Goal: Transaction & Acquisition: Purchase product/service

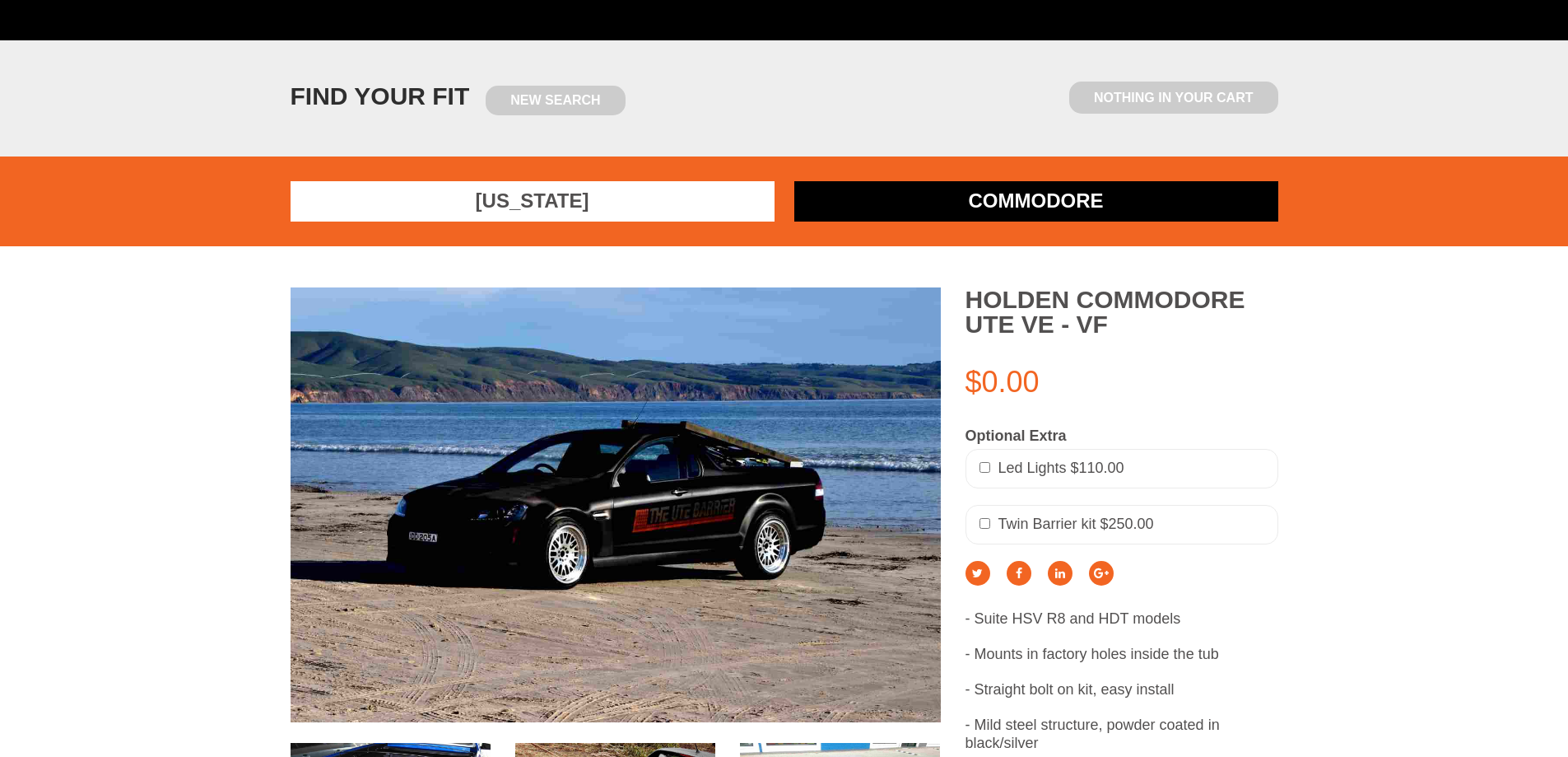
scroll to position [82, 0]
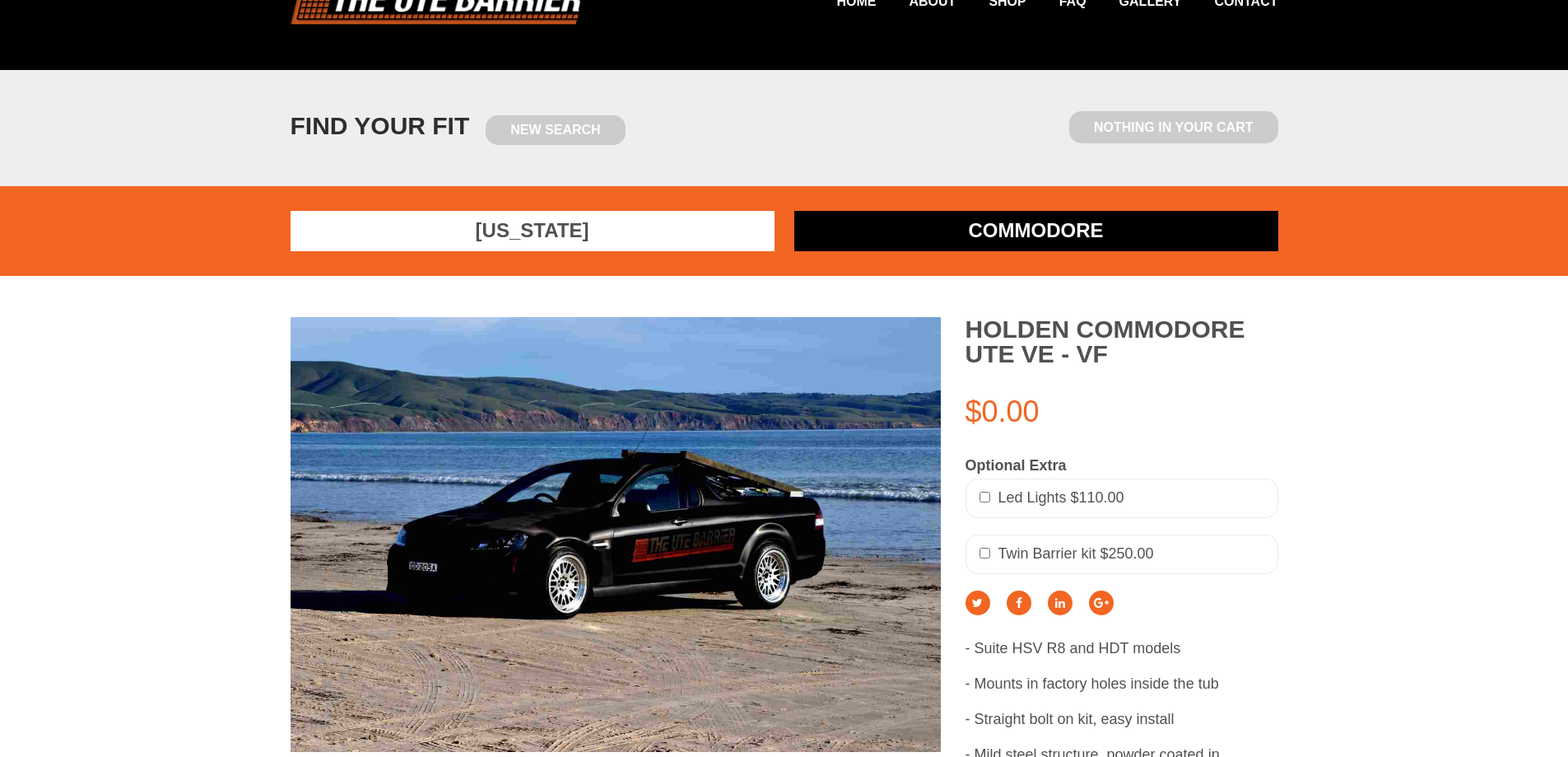
click at [995, 243] on link "Commodore" at bounding box center [1037, 230] width 484 height 40
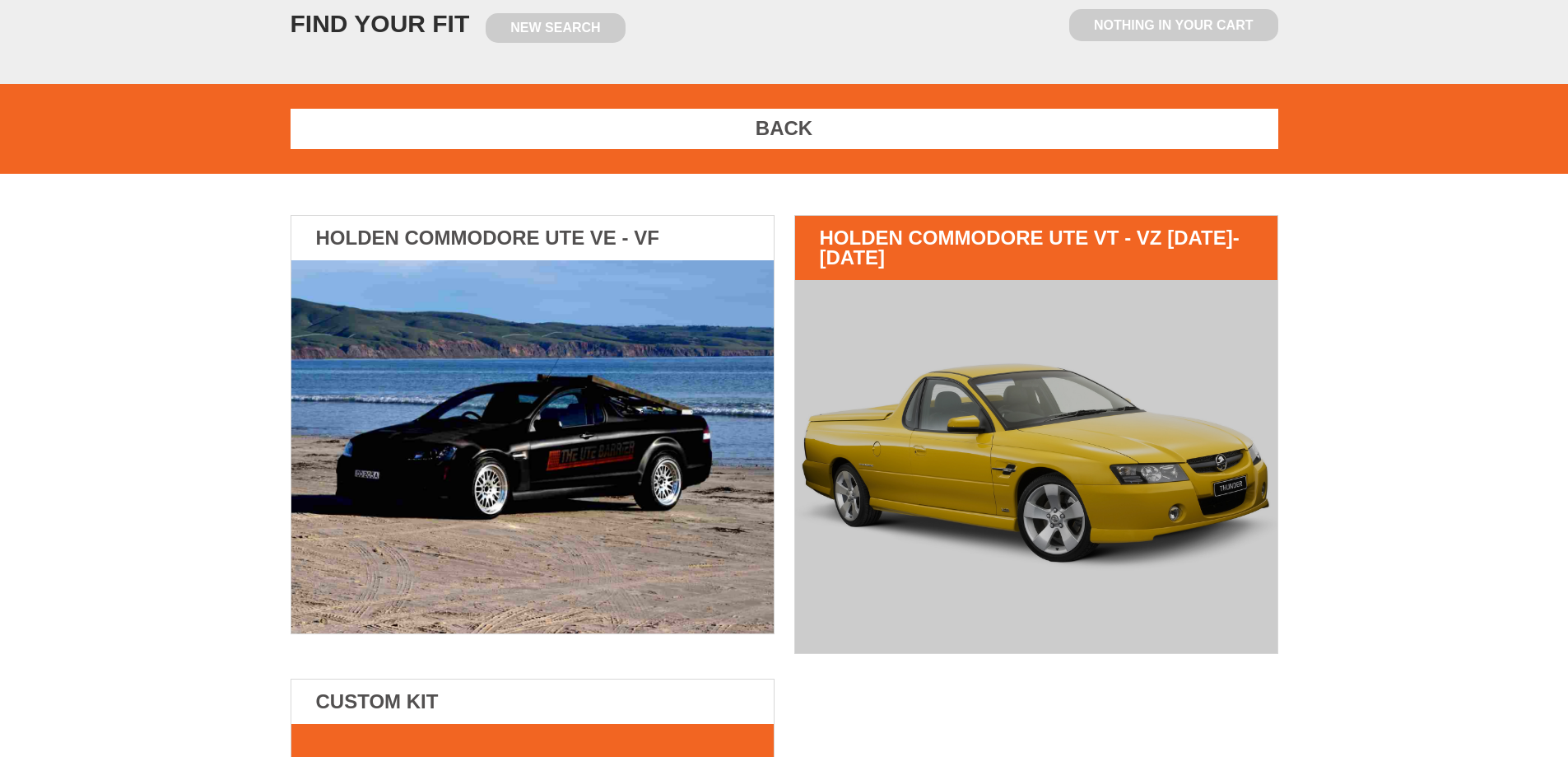
scroll to position [329, 0]
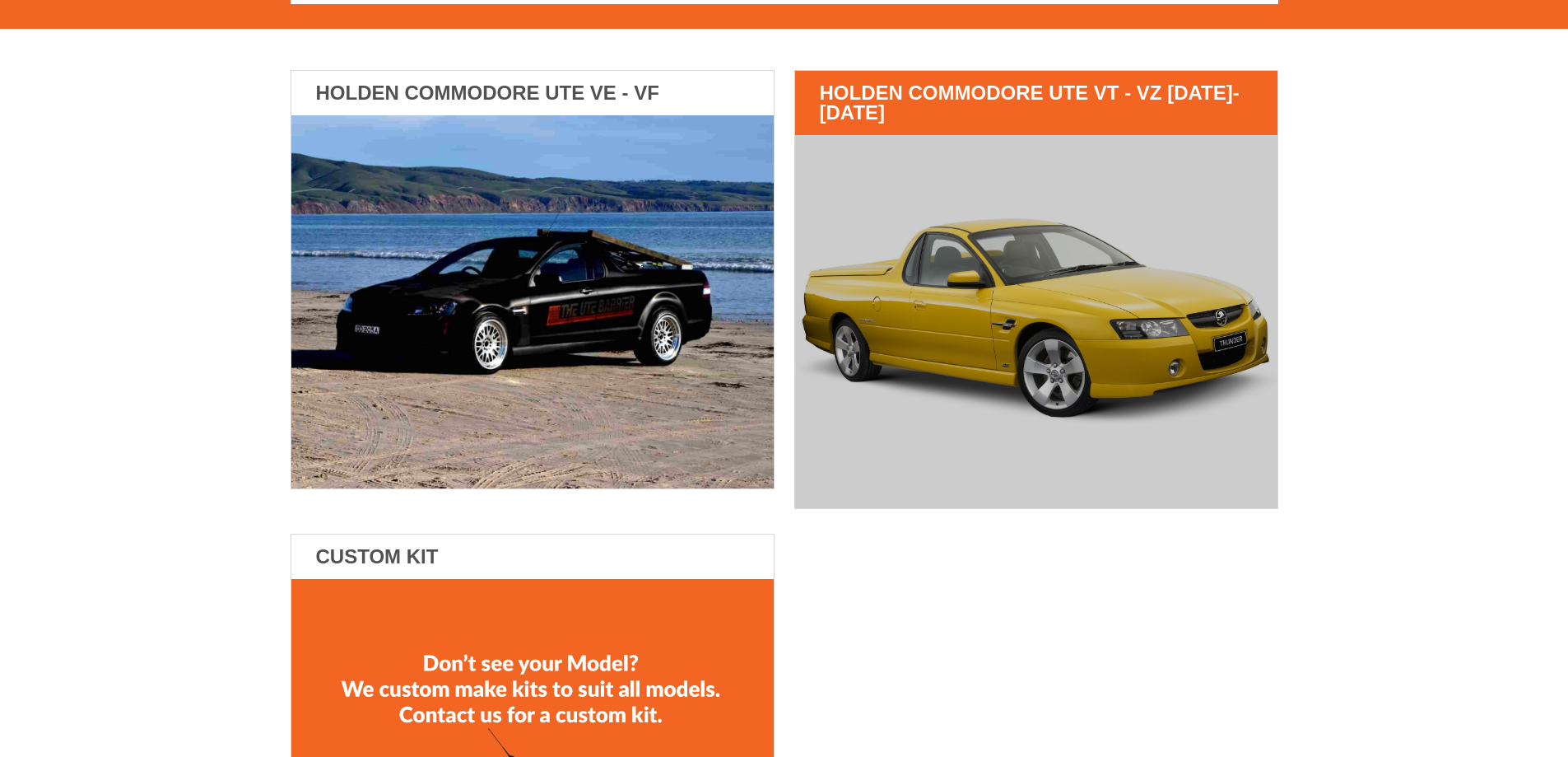
click at [936, 377] on img at bounding box center [1037, 322] width 482 height 373
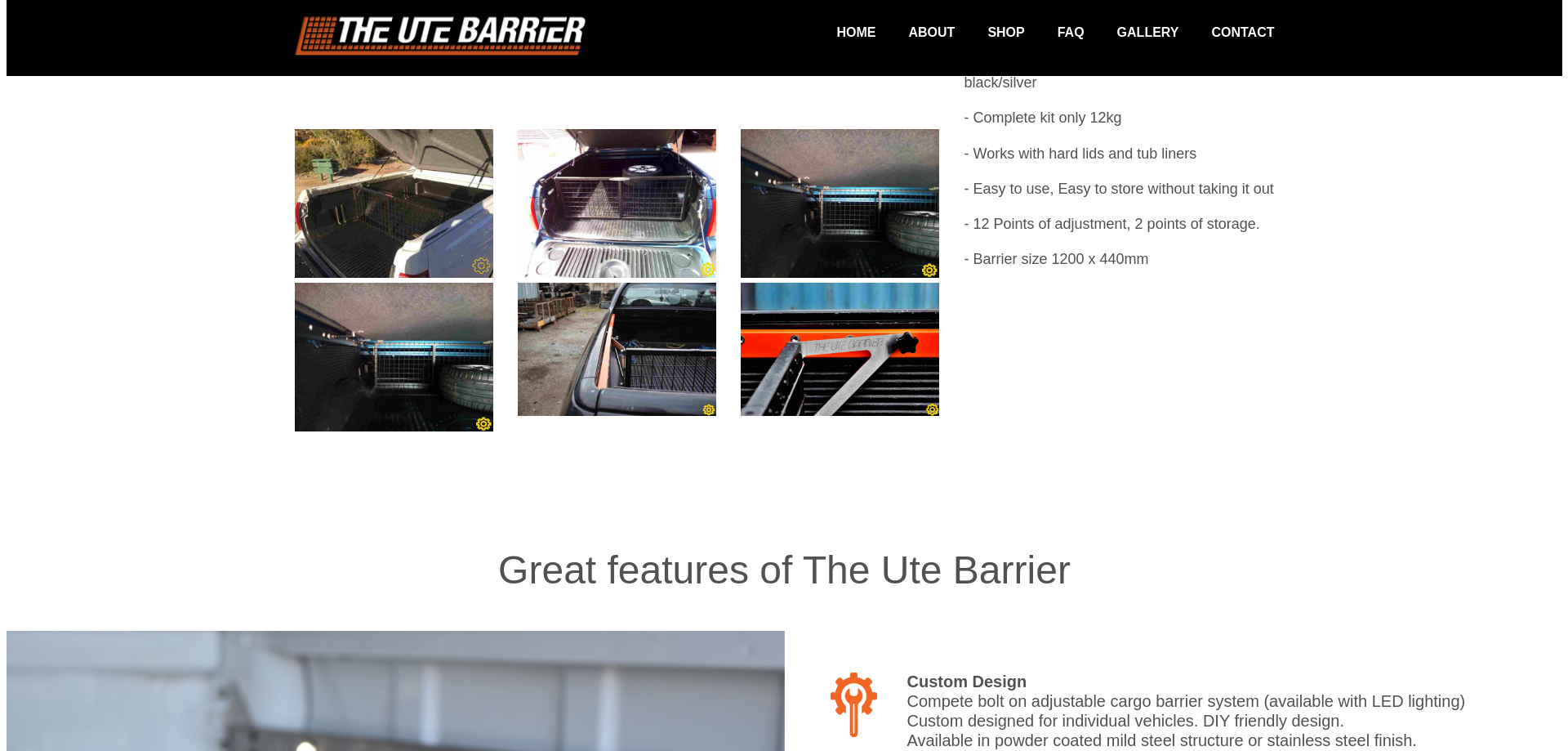
scroll to position [748, 0]
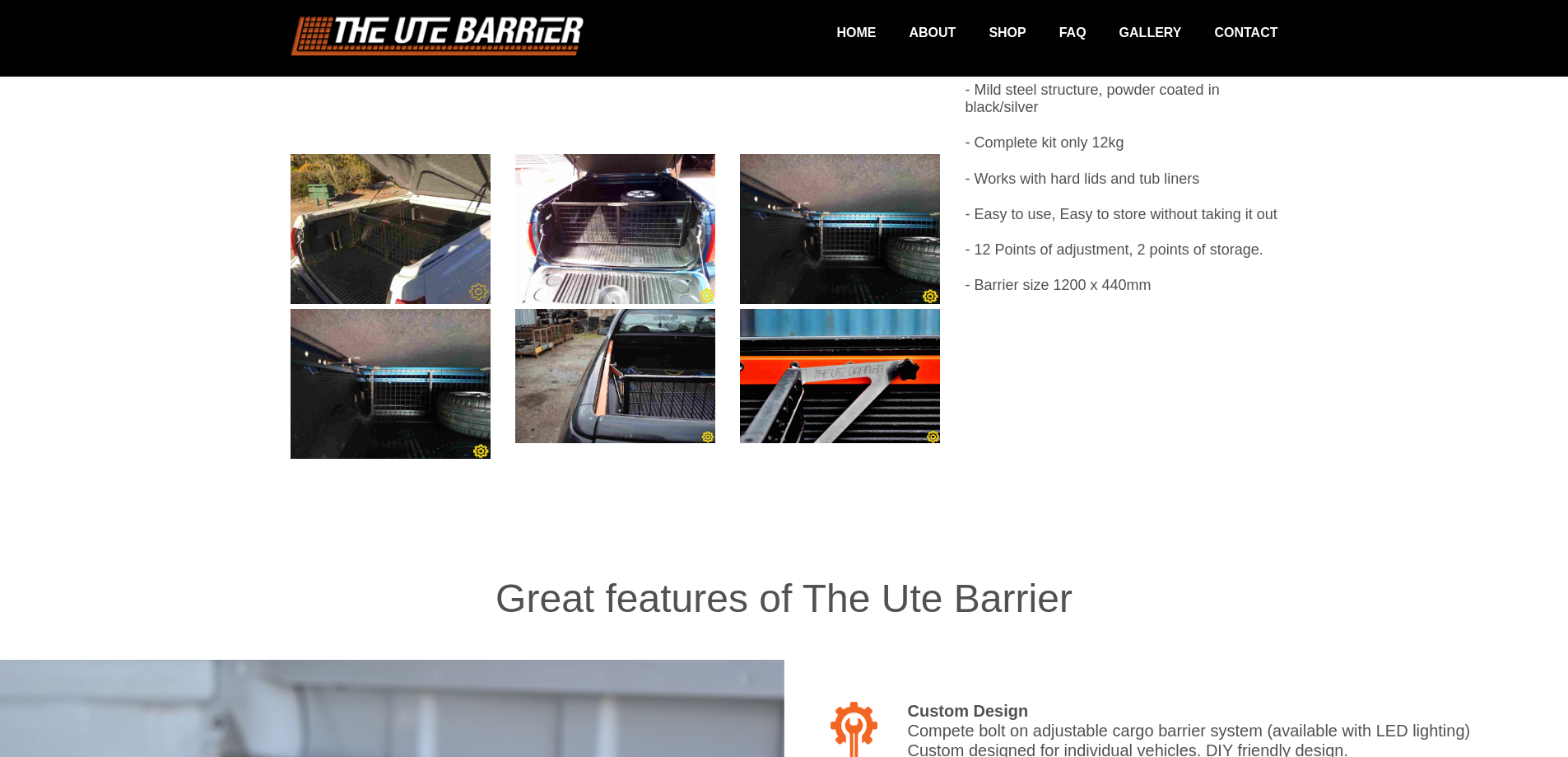
click at [460, 249] on img at bounding box center [390, 228] width 200 height 150
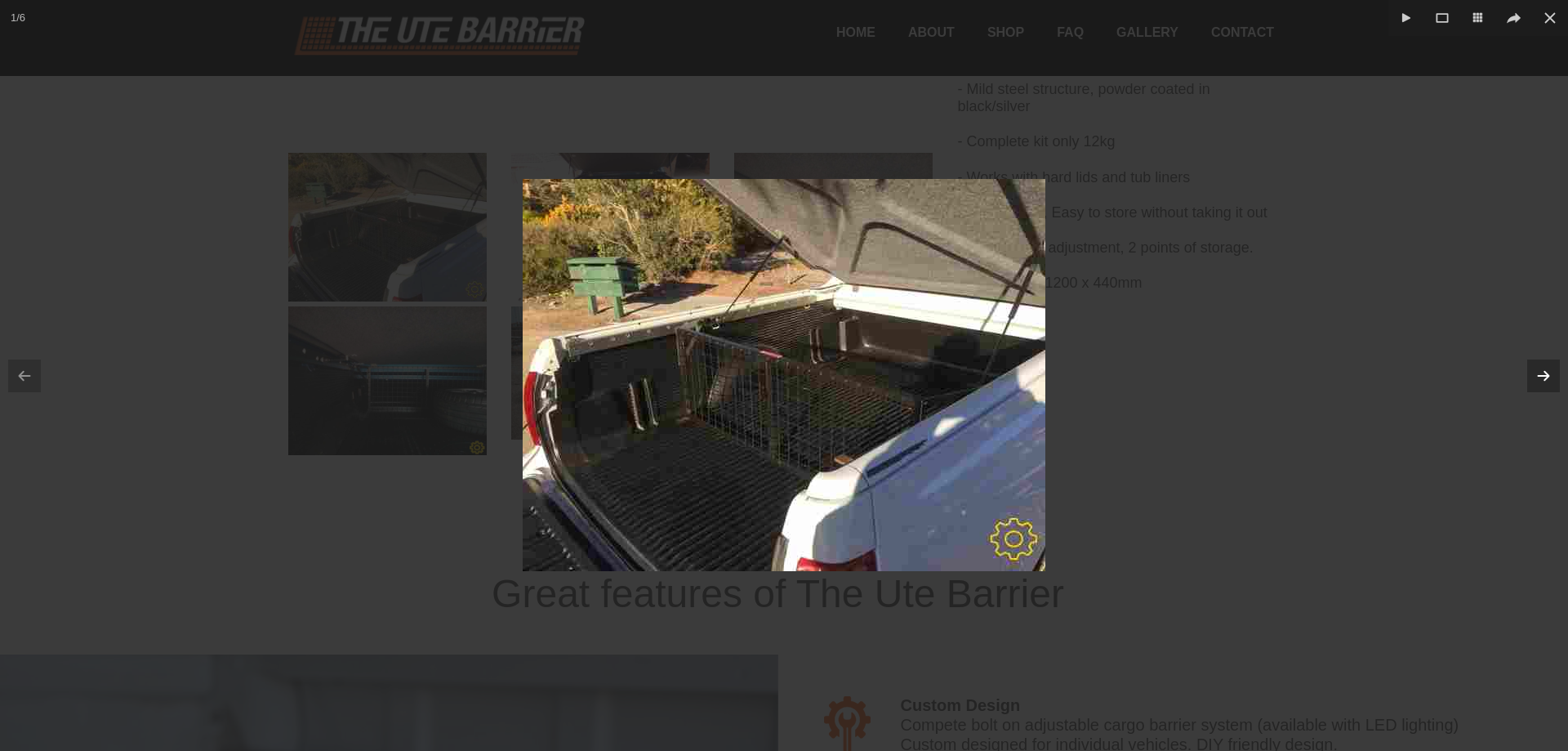
click at [1552, 379] on icon at bounding box center [1544, 376] width 21 height 21
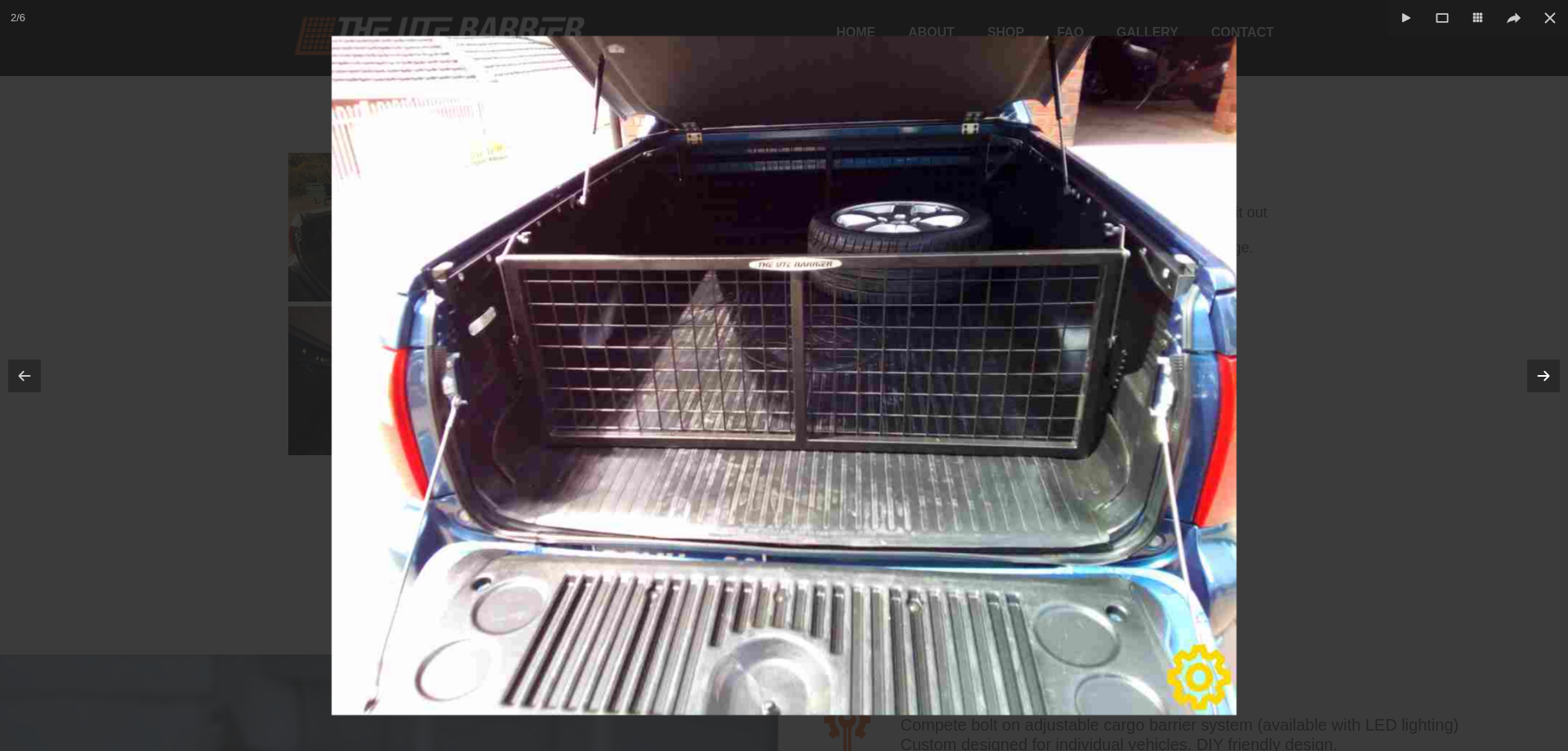
click at [1554, 373] on button at bounding box center [1544, 376] width 49 height 82
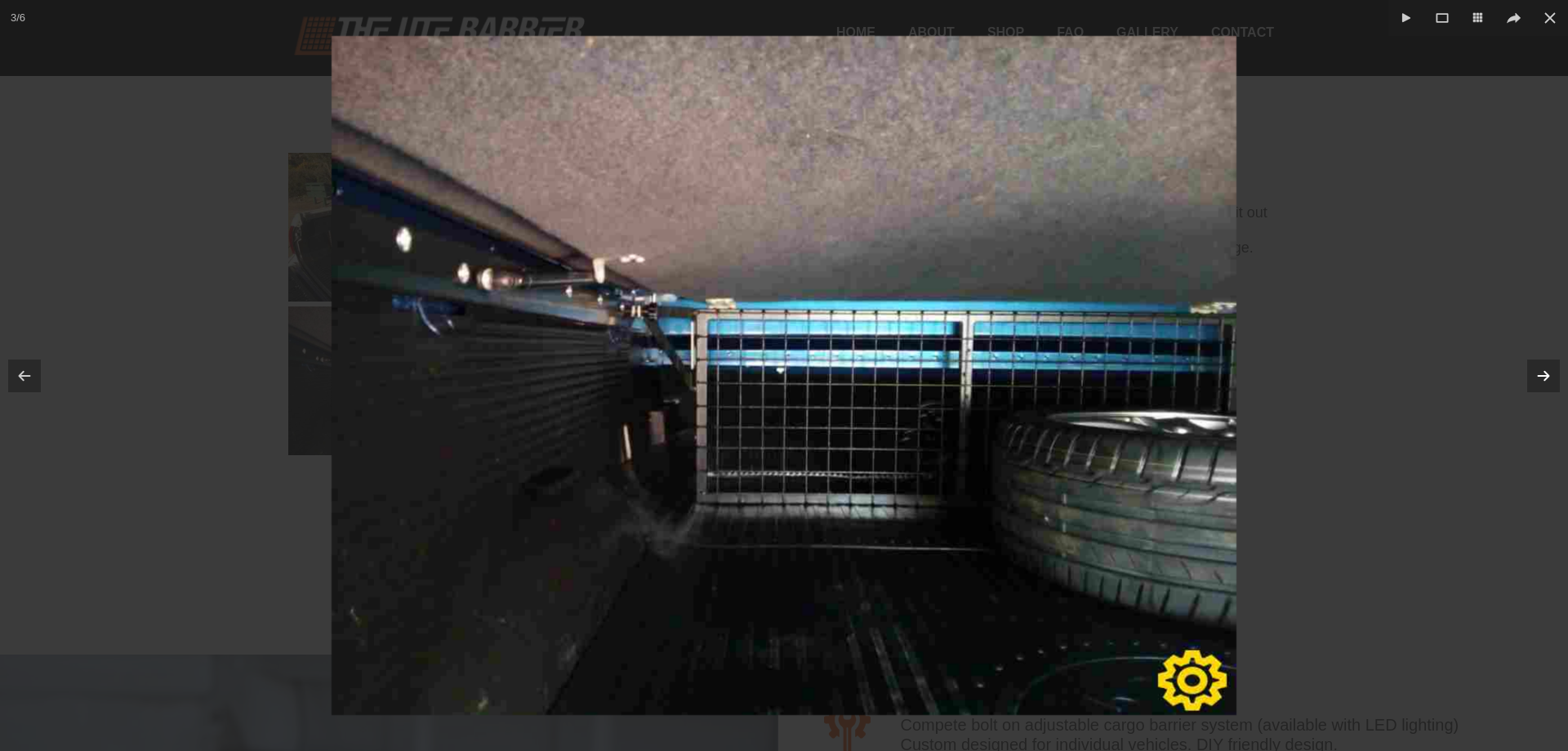
click at [1554, 373] on button at bounding box center [1544, 376] width 49 height 82
click at [1553, 373] on icon at bounding box center [1544, 376] width 21 height 21
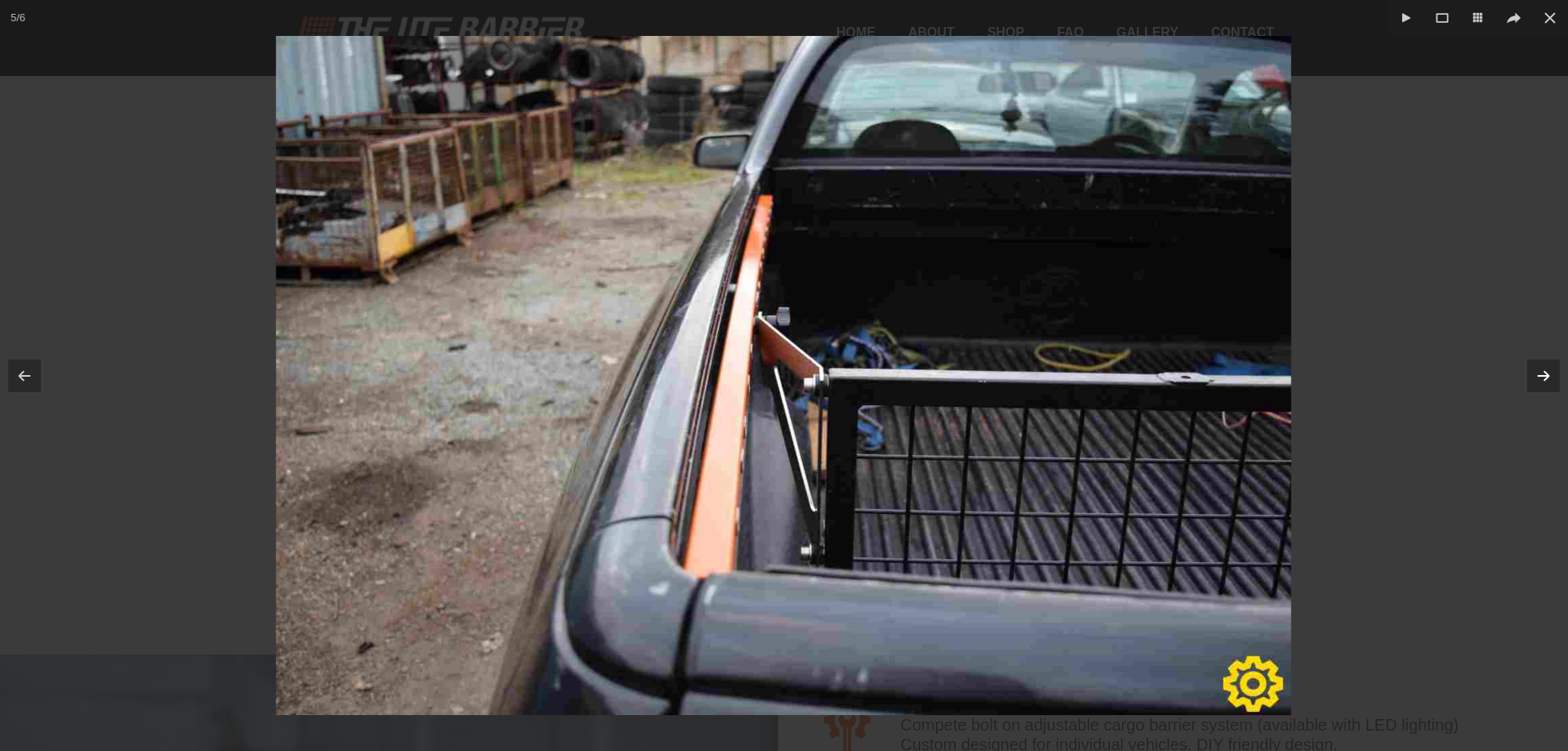
click at [1545, 375] on icon at bounding box center [1544, 375] width 11 height 8
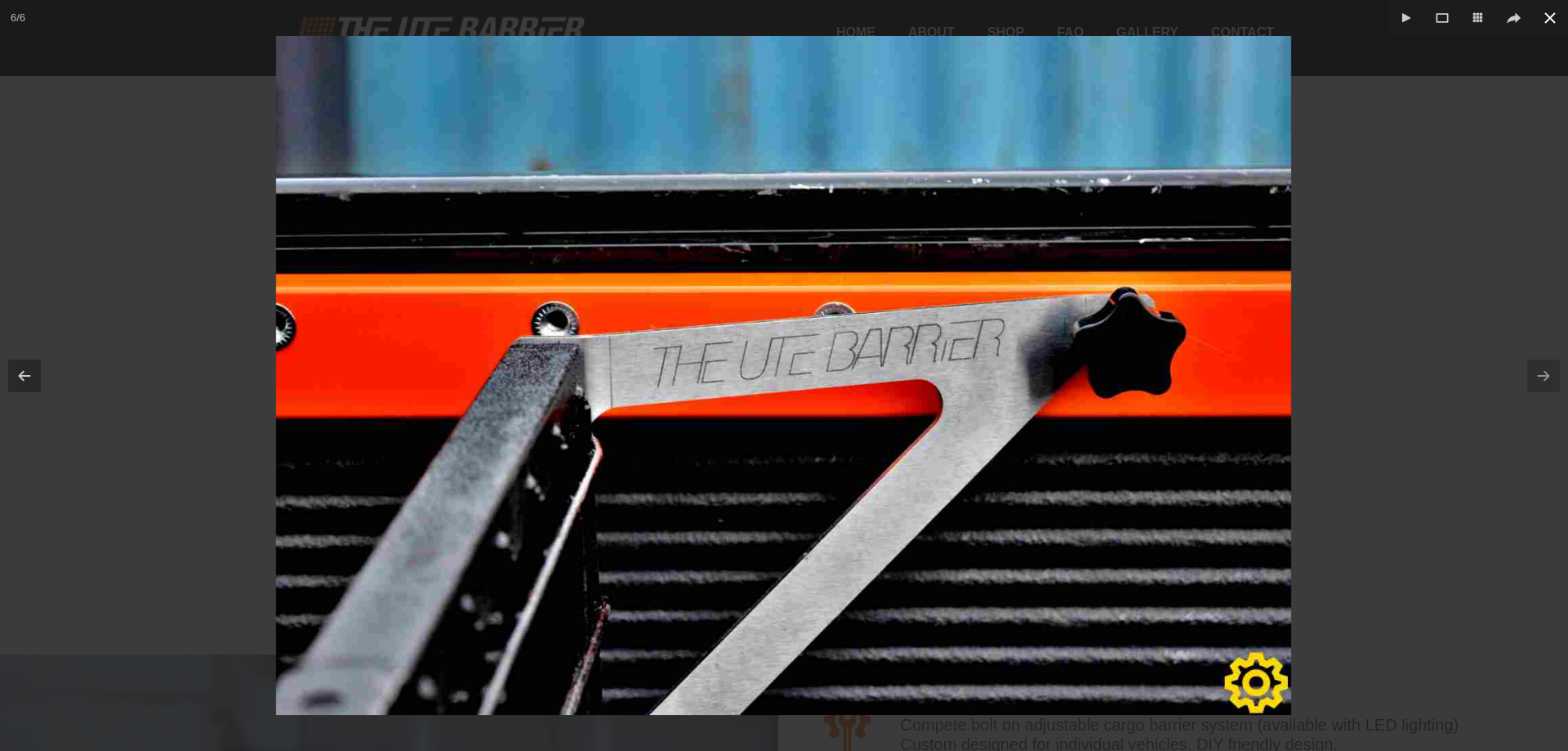
click at [1551, 24] on icon at bounding box center [1550, 18] width 19 height 19
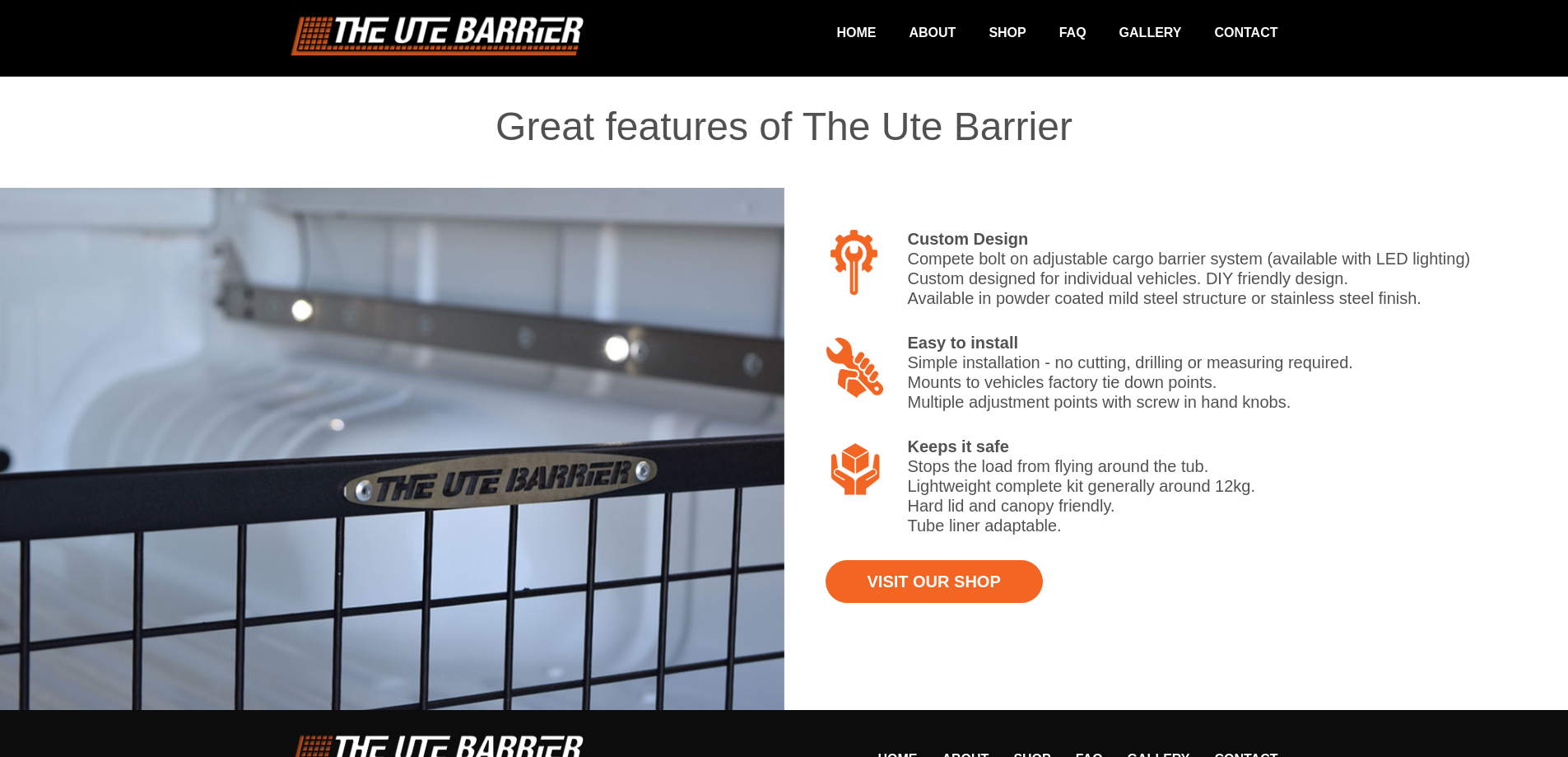
scroll to position [1331, 0]
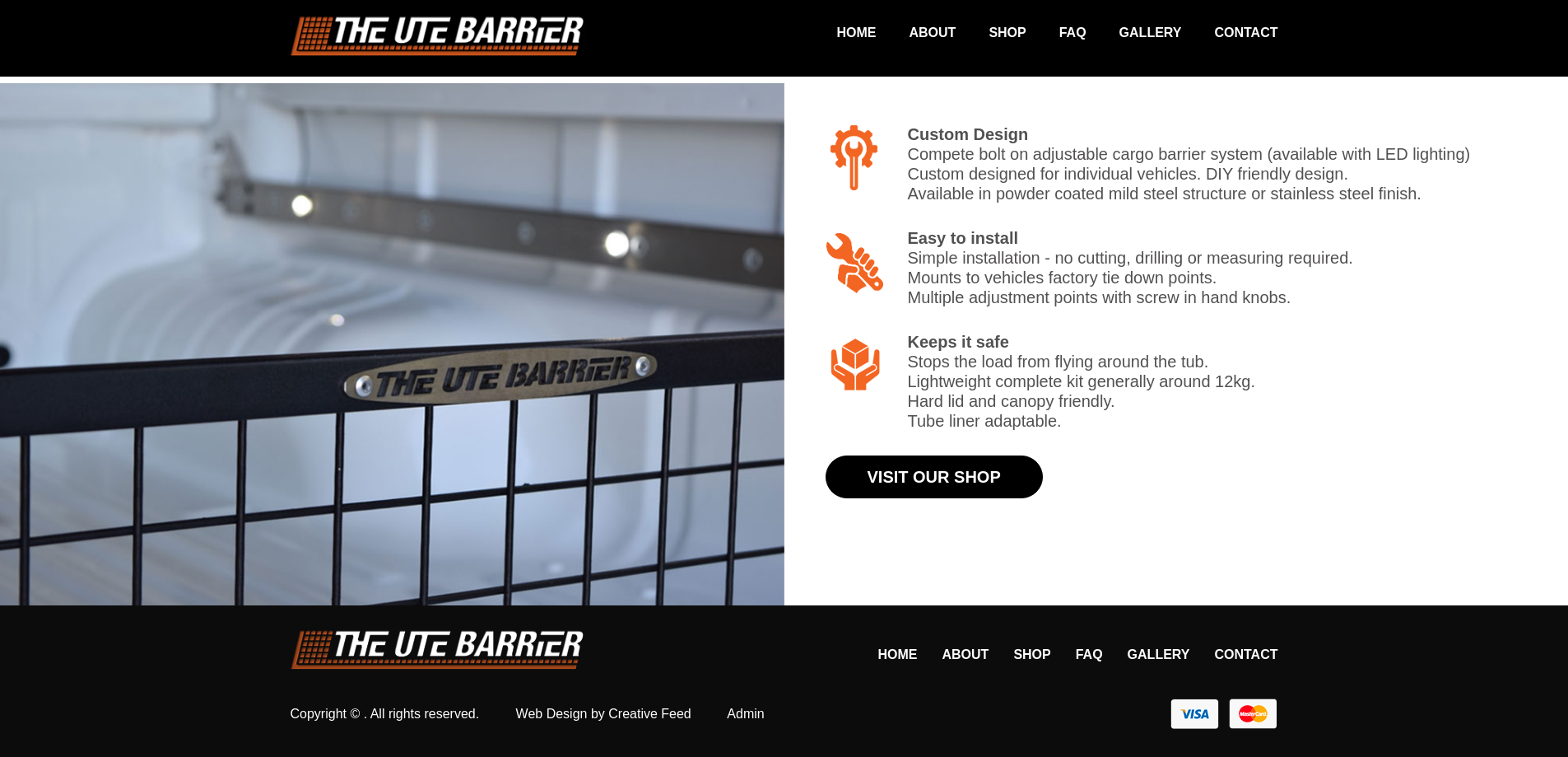
click at [992, 479] on link "Visit Our Shop" at bounding box center [935, 477] width 218 height 43
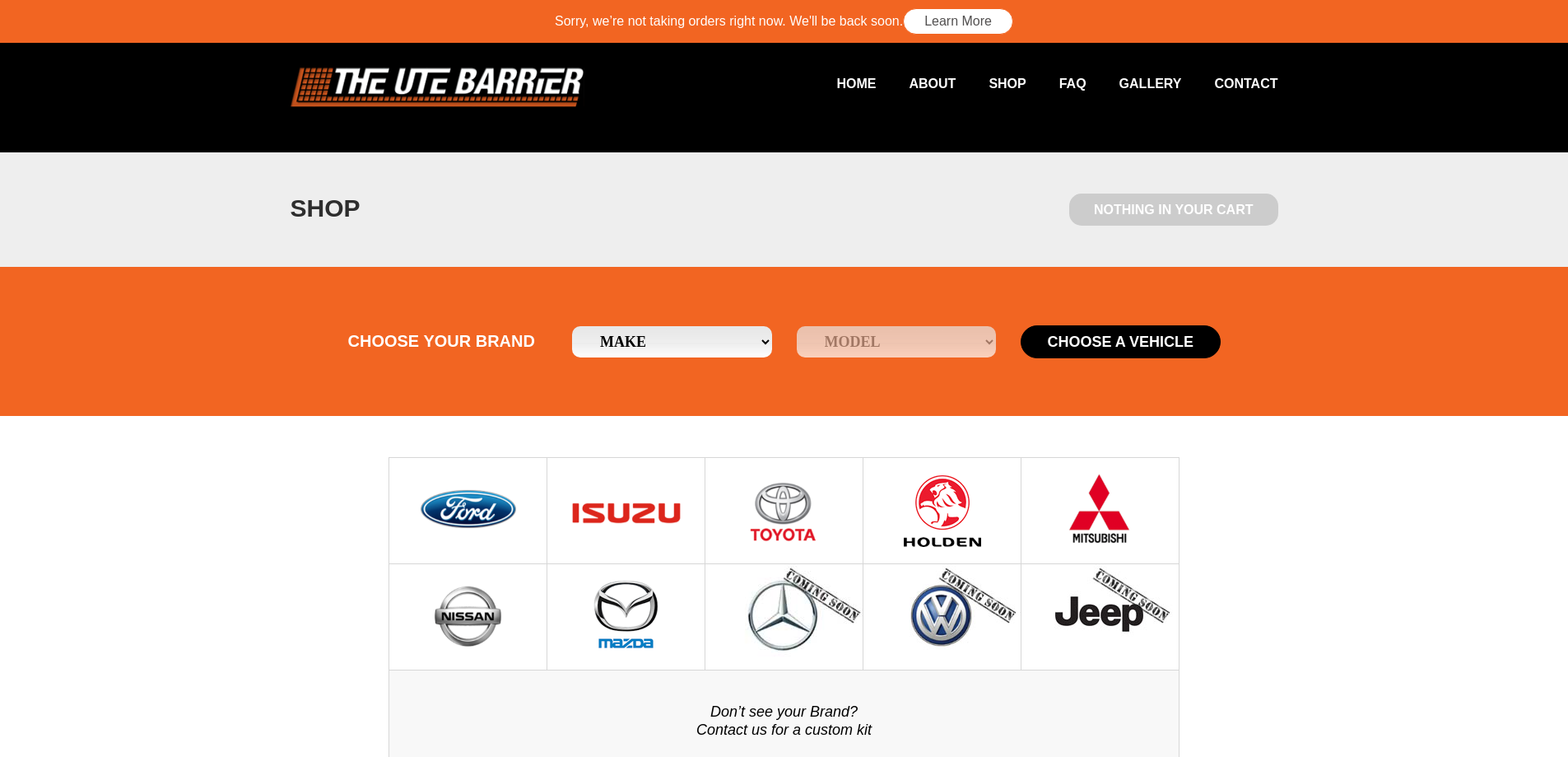
click at [957, 520] on img at bounding box center [942, 510] width 84 height 105
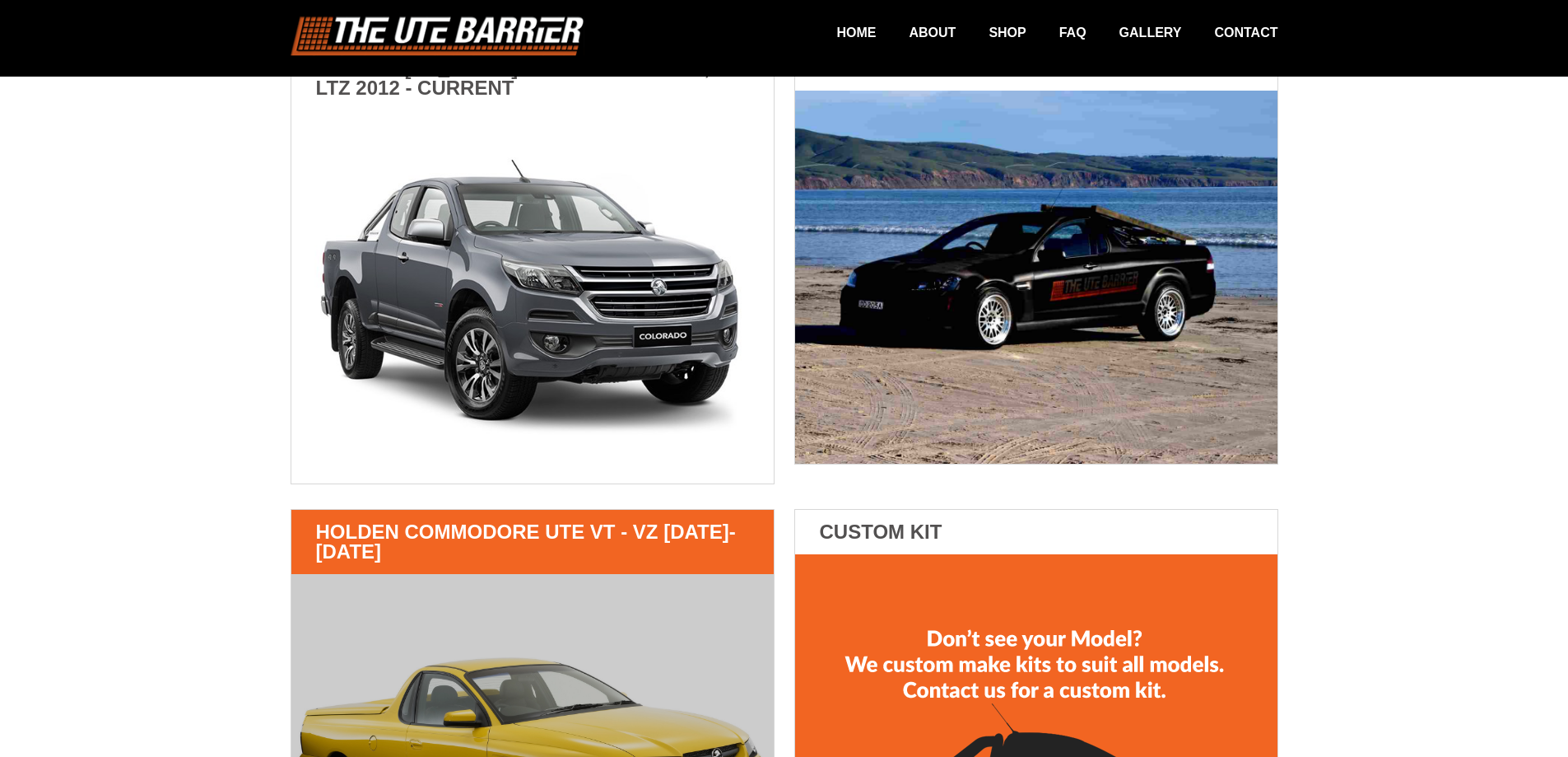
scroll to position [987, 0]
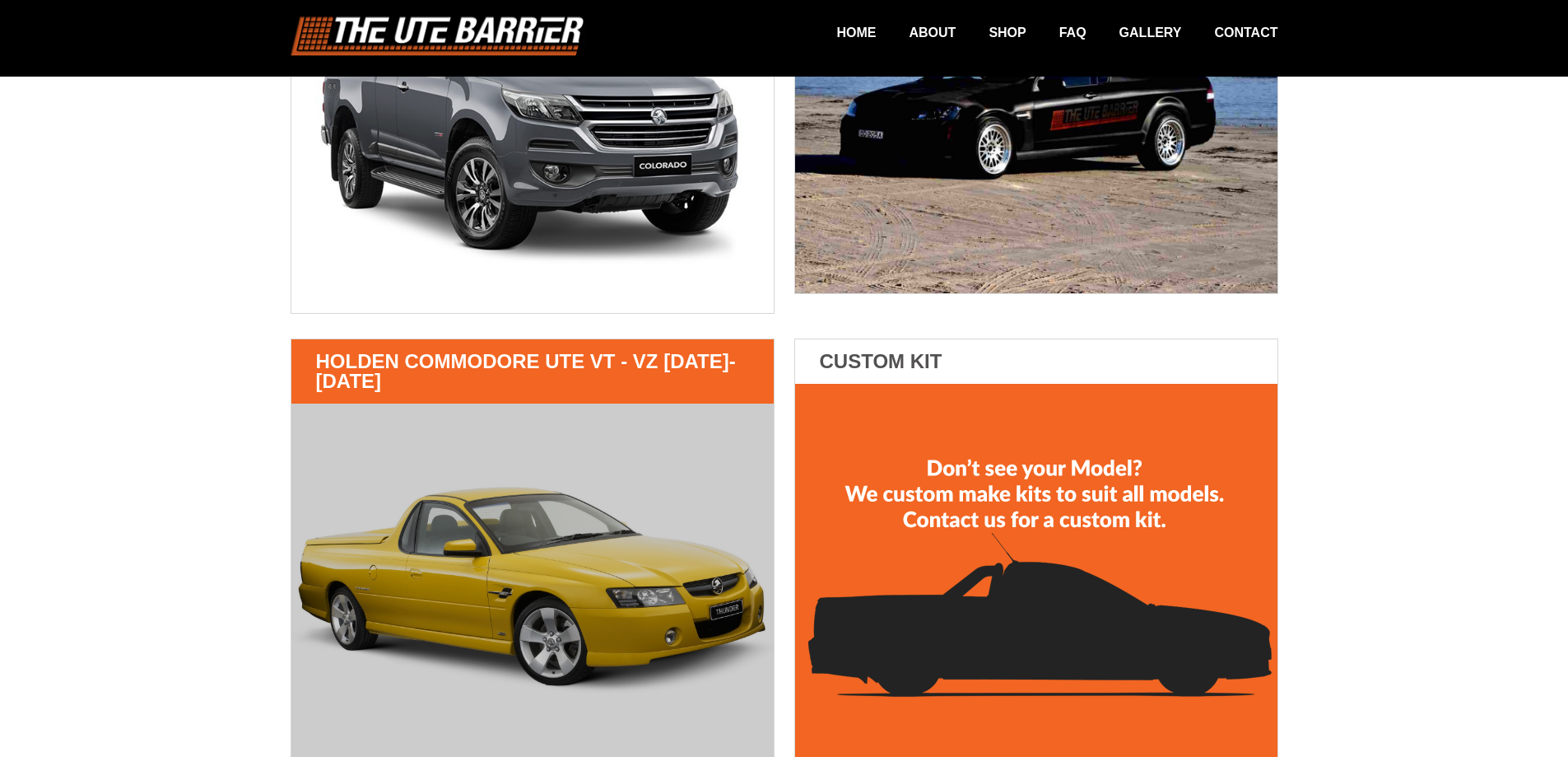
click at [524, 495] on img at bounding box center [532, 589] width 482 height 373
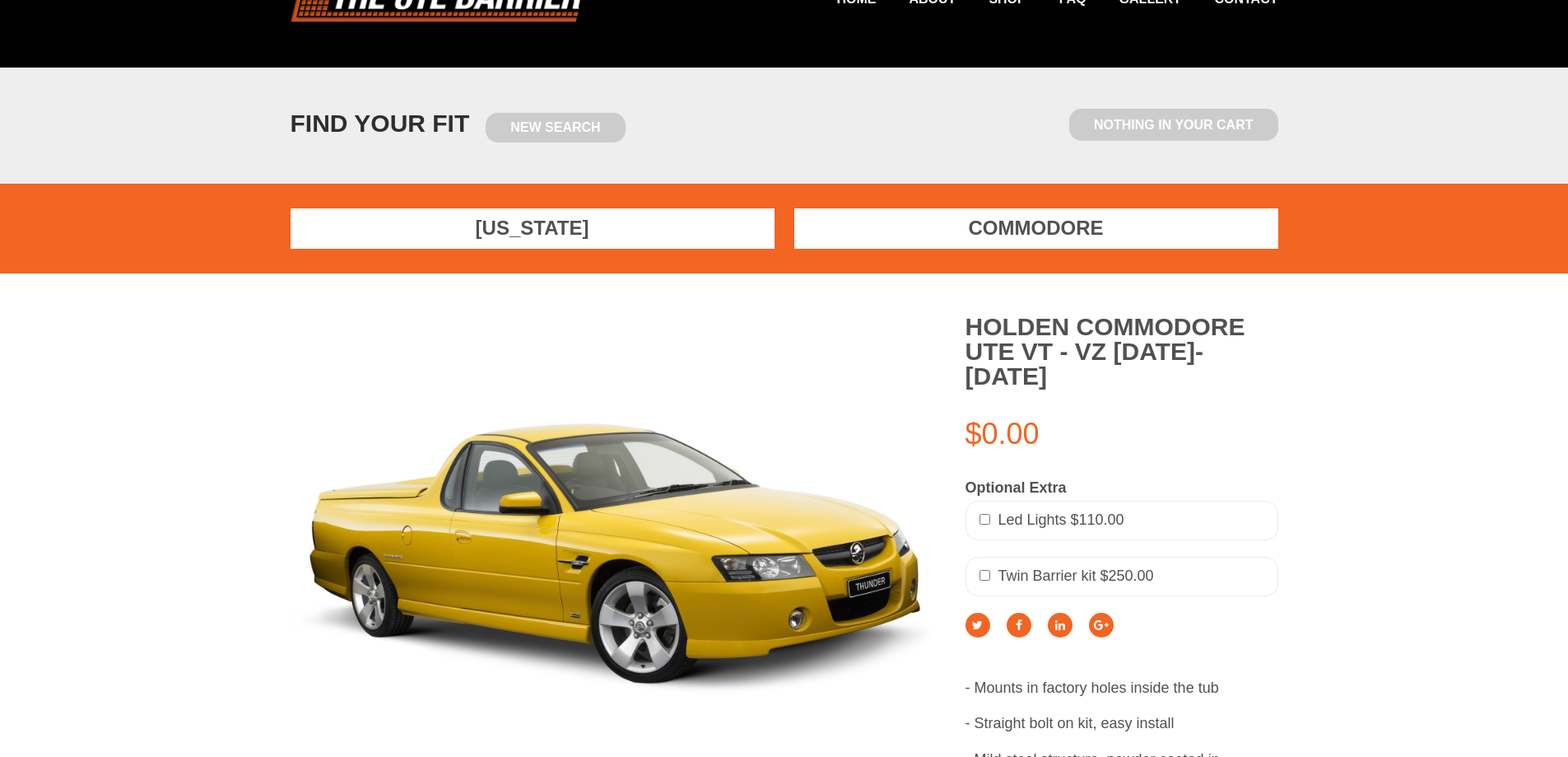
scroll to position [165, 0]
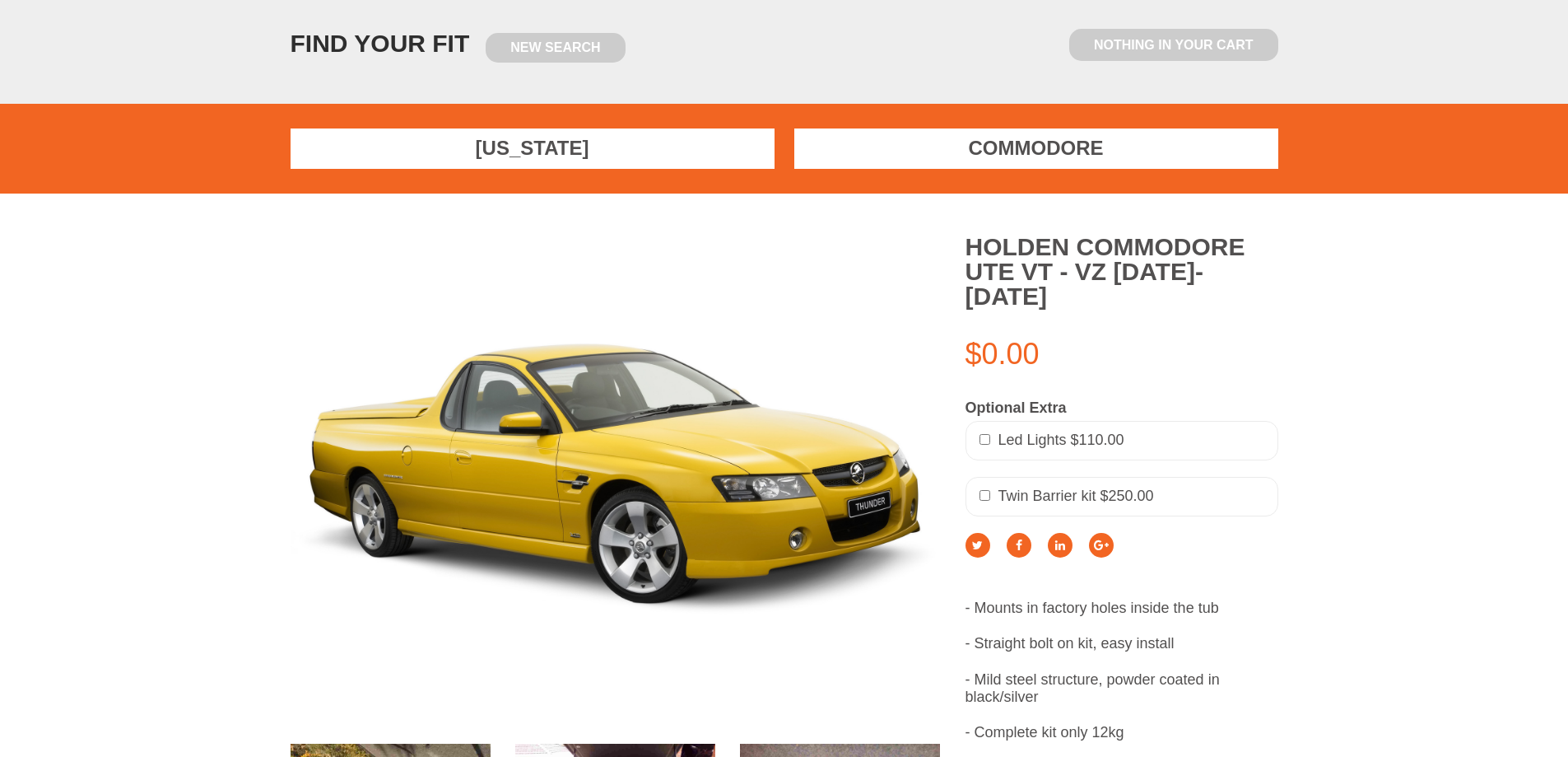
click at [980, 490] on input "checkbox" at bounding box center [985, 495] width 11 height 11
click at [983, 490] on input "checkbox" at bounding box center [985, 495] width 11 height 11
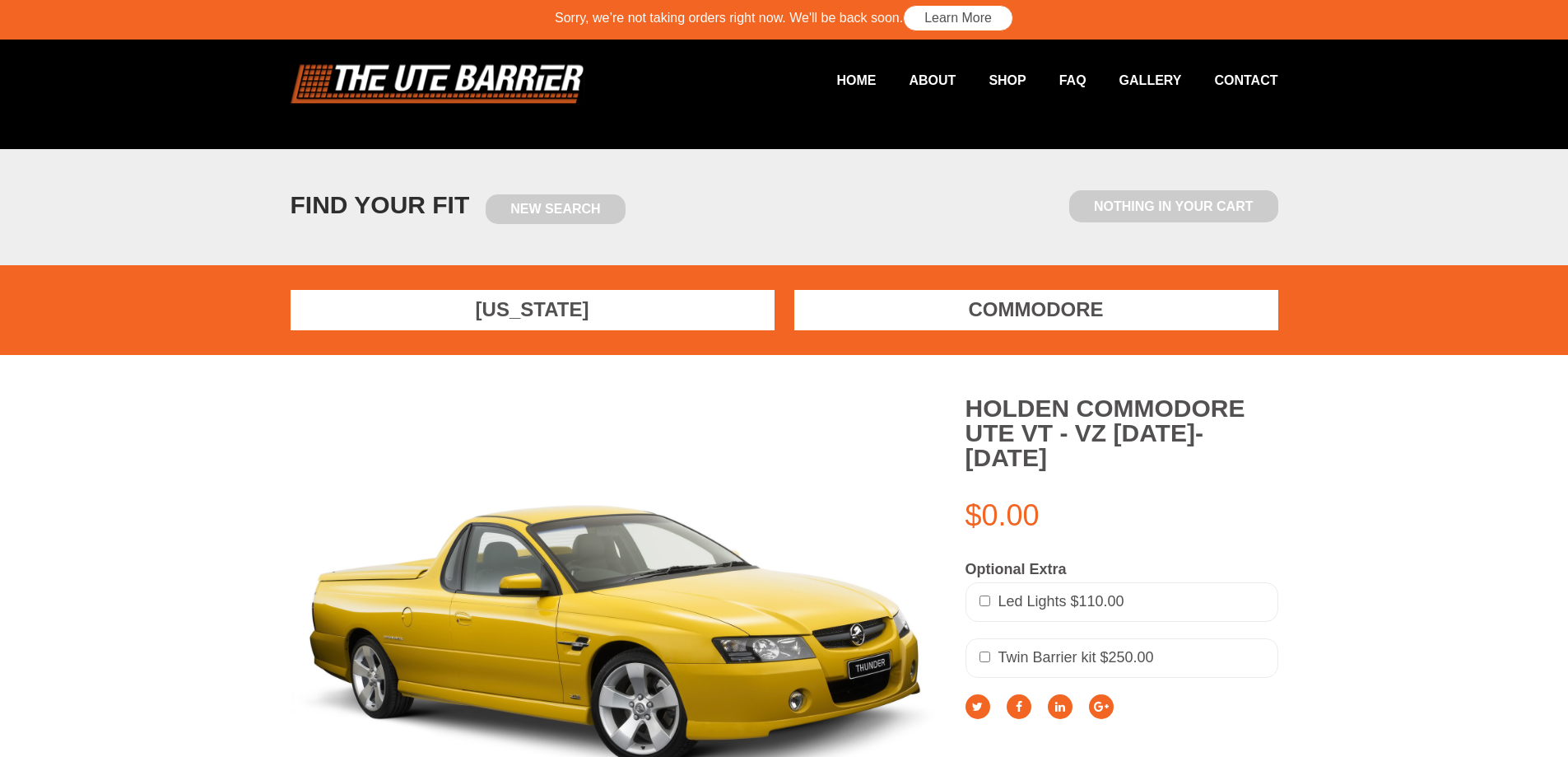
scroll to position [0, 0]
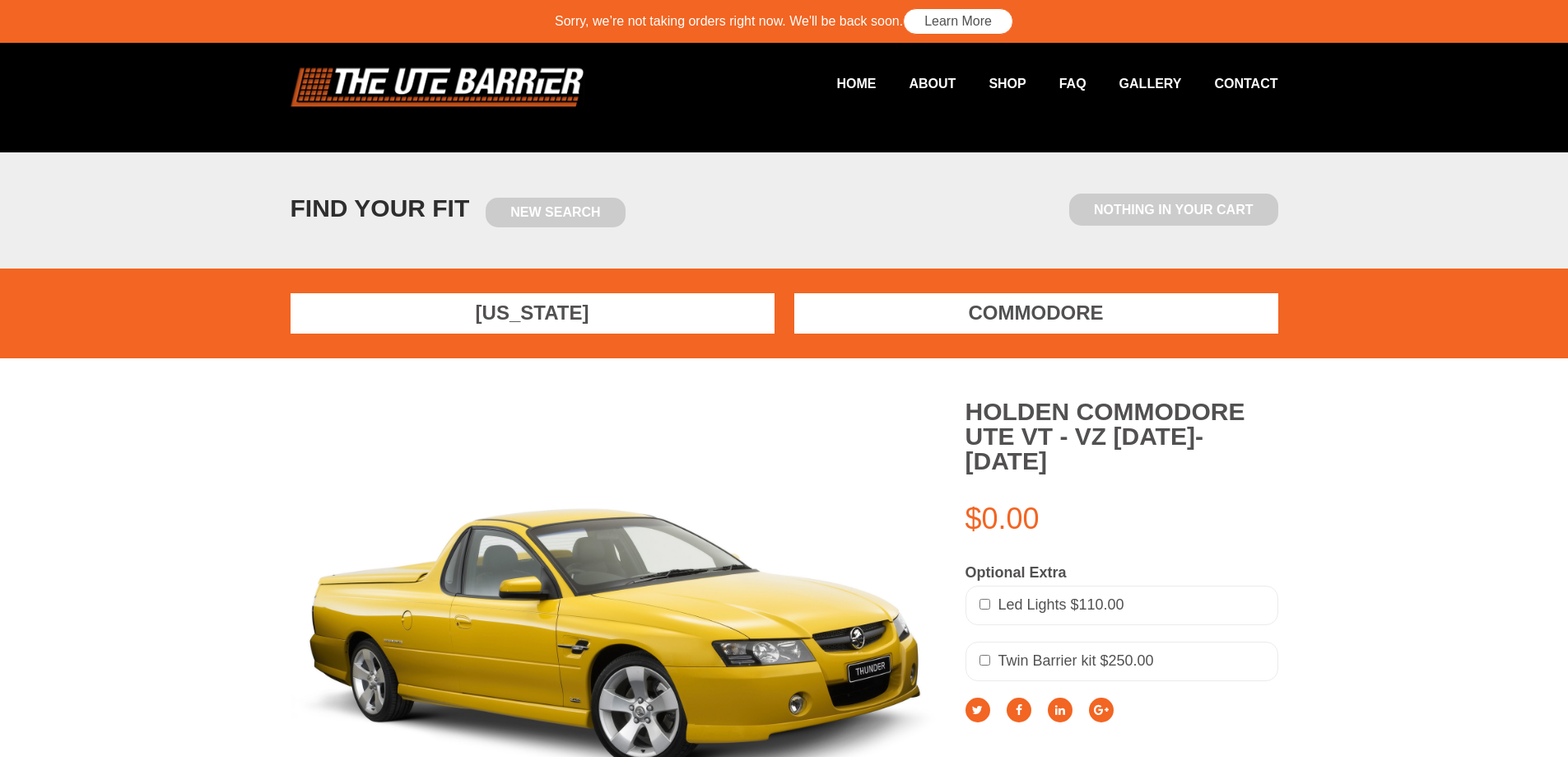
click at [995, 641] on div "Twin Barrier kit $250.00" at bounding box center [1122, 661] width 313 height 39
click at [994, 641] on div "Twin Barrier kit $250.00" at bounding box center [1122, 661] width 313 height 39
click at [988, 654] on input "checkbox" at bounding box center [985, 659] width 11 height 11
checkbox input "true"
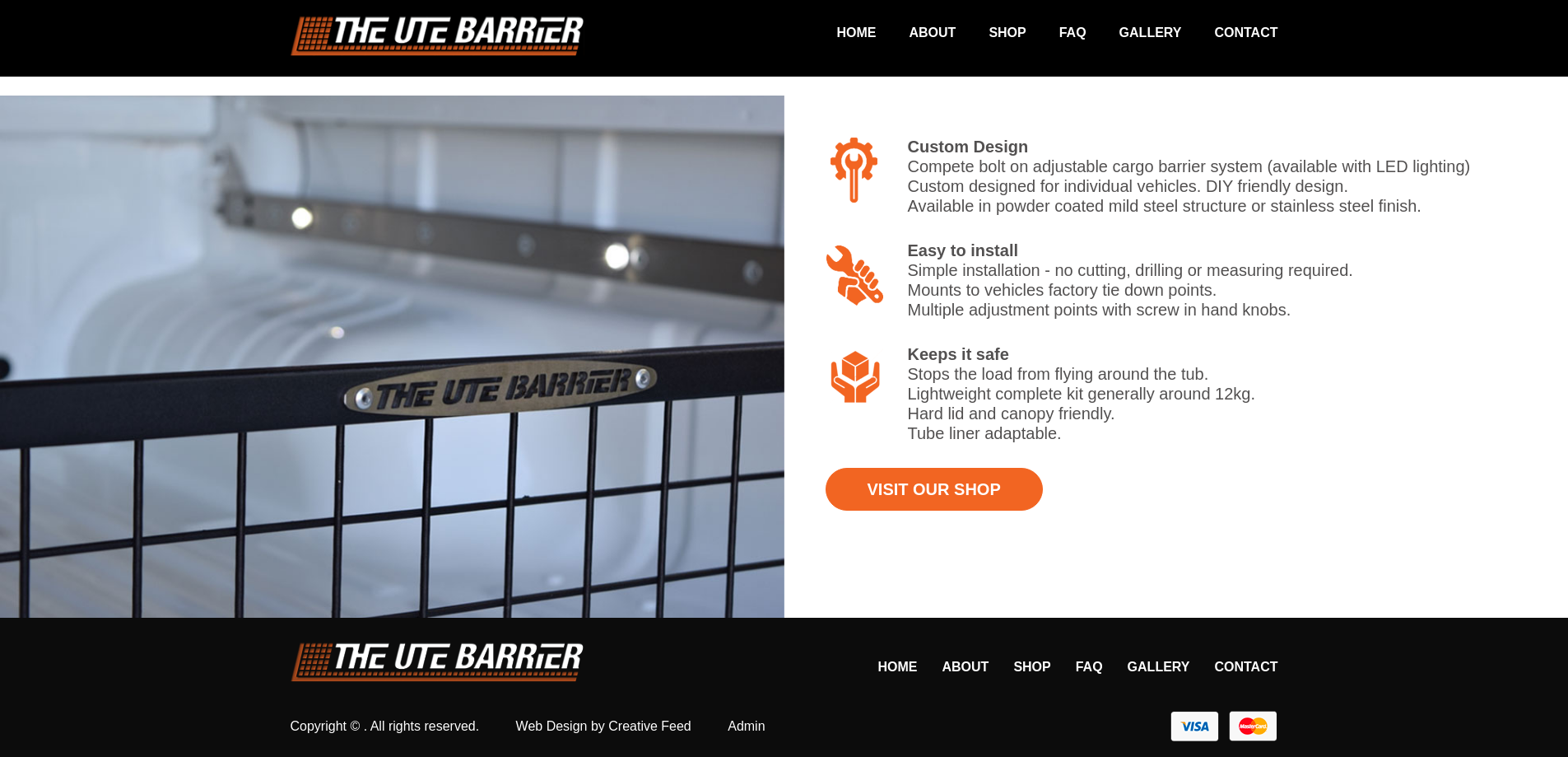
scroll to position [1342, 0]
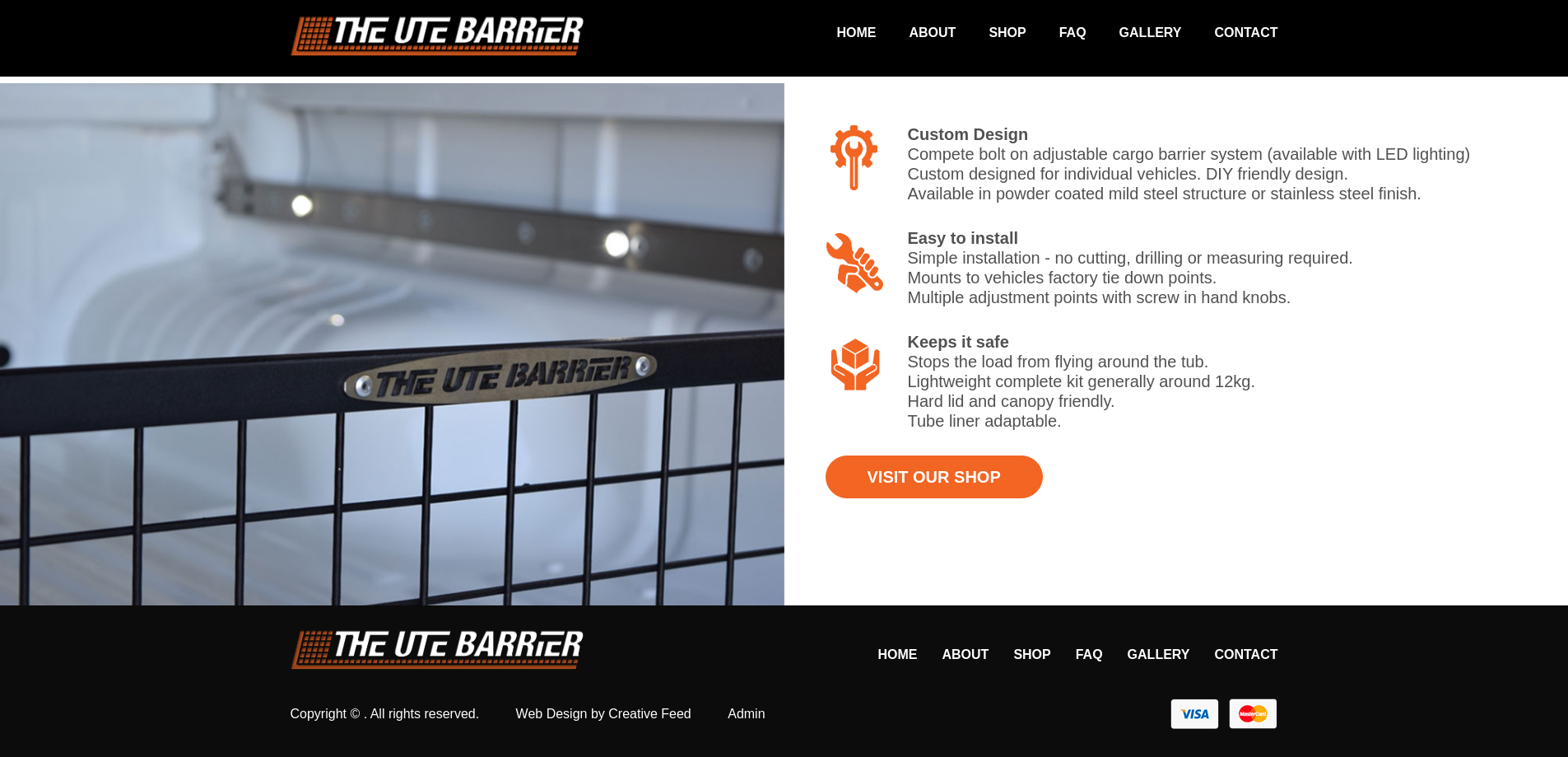
click at [1053, 658] on ul "Home About Shop FAQ Gallery Contact" at bounding box center [1065, 654] width 425 height 16
click at [1047, 656] on link "Shop" at bounding box center [1033, 654] width 37 height 14
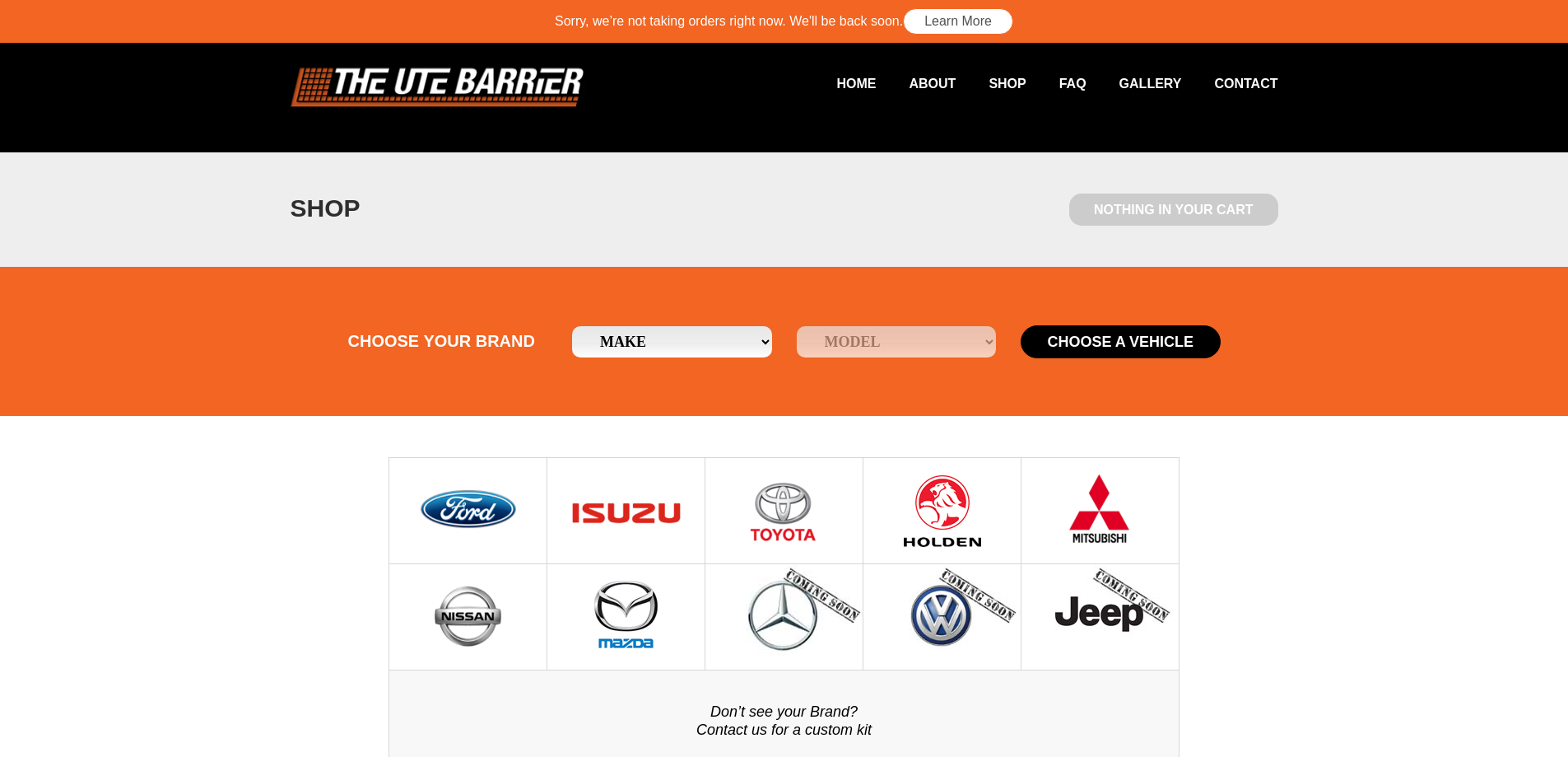
click at [502, 521] on img at bounding box center [469, 510] width 102 height 105
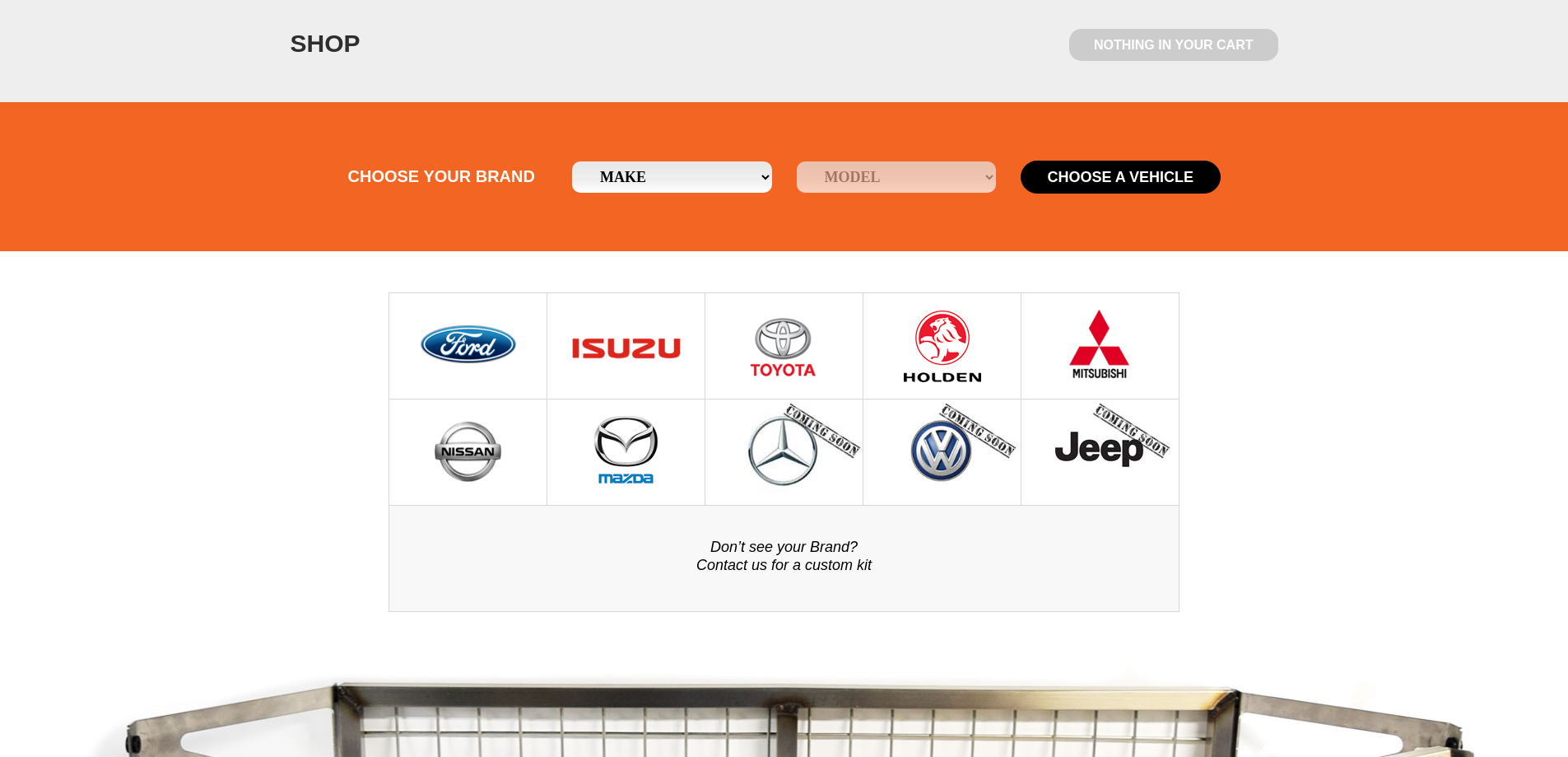
click at [479, 337] on img at bounding box center [469, 345] width 102 height 105
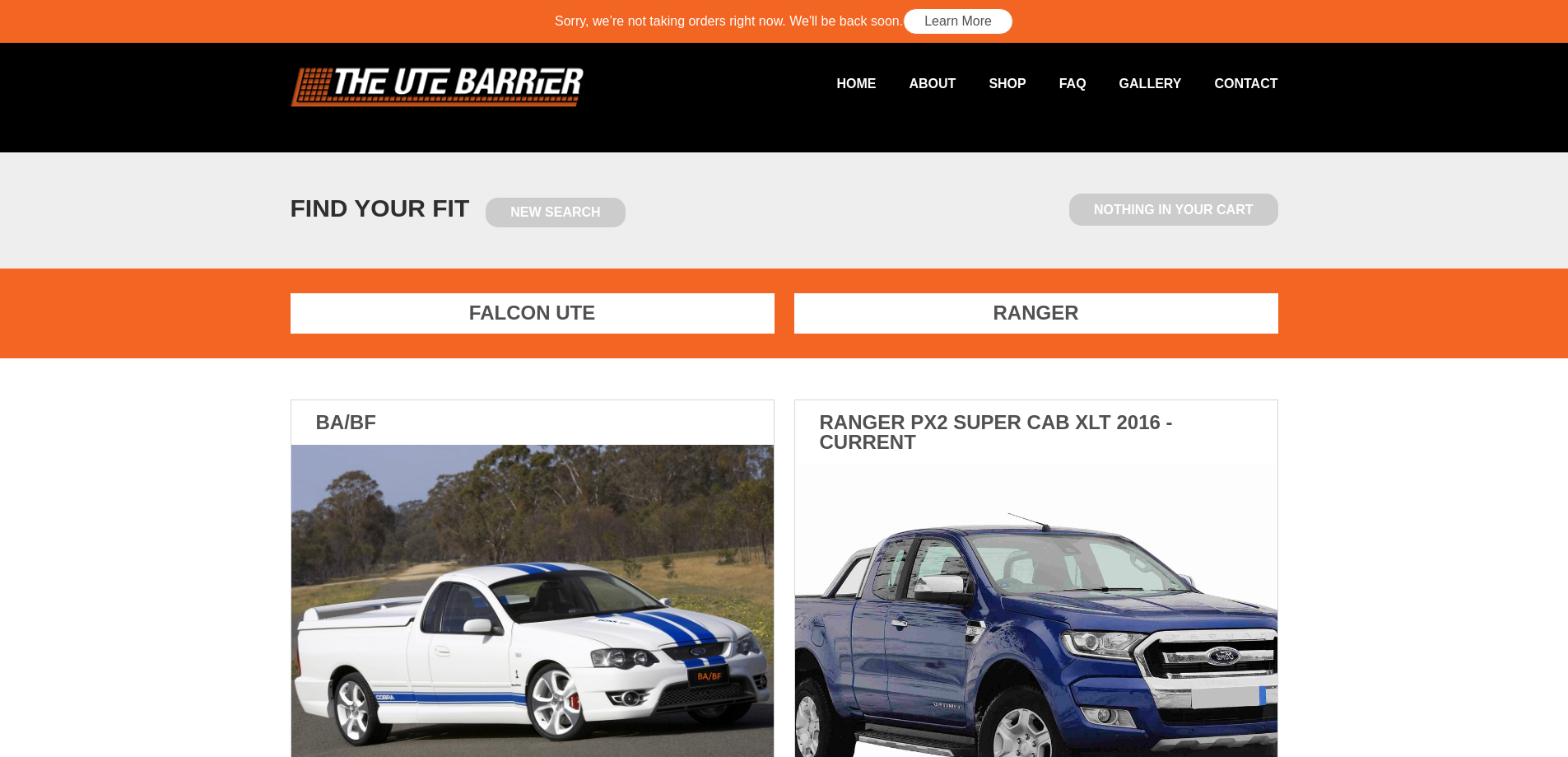
scroll to position [247, 0]
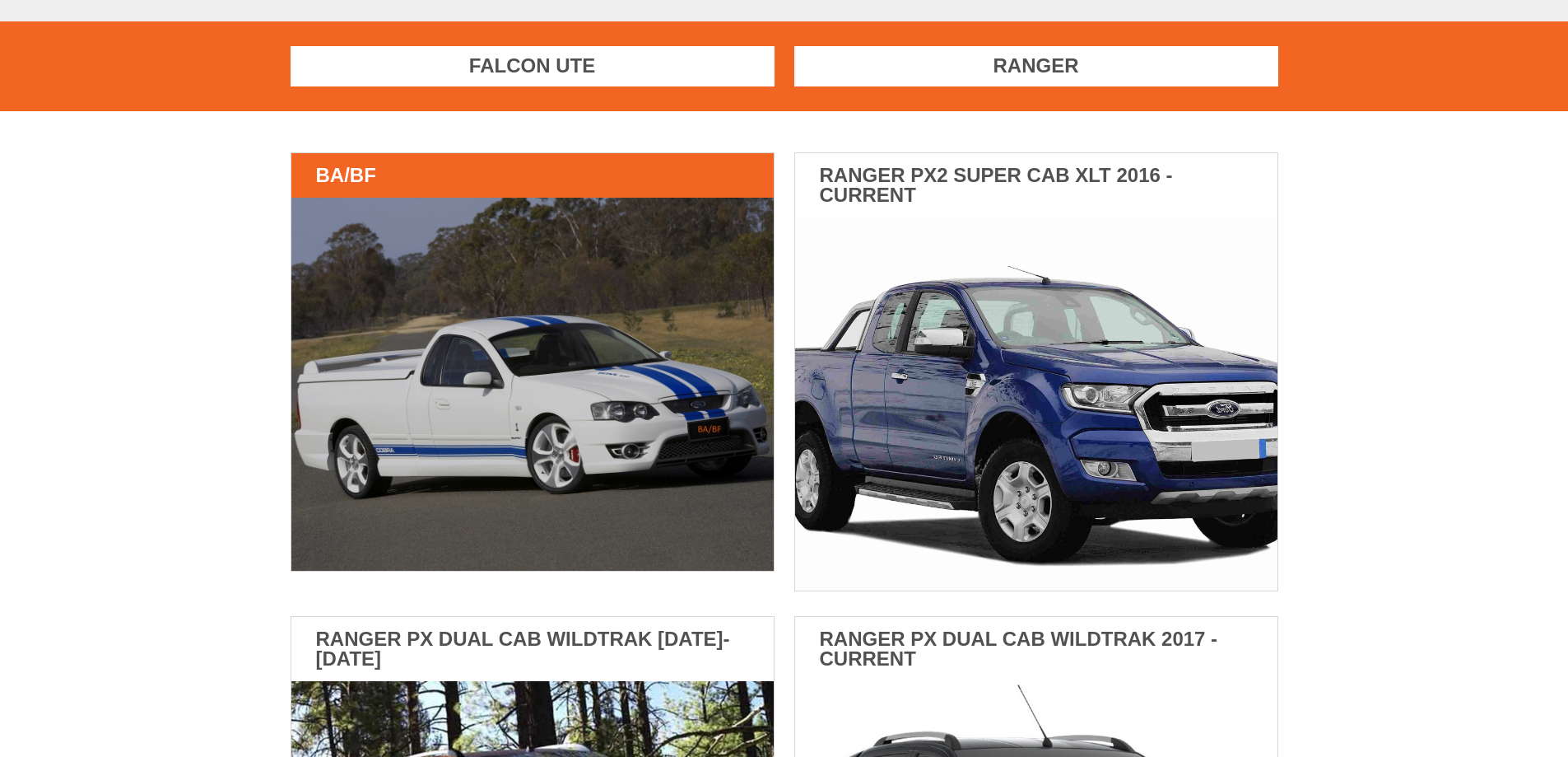
click at [624, 338] on img at bounding box center [532, 383] width 482 height 373
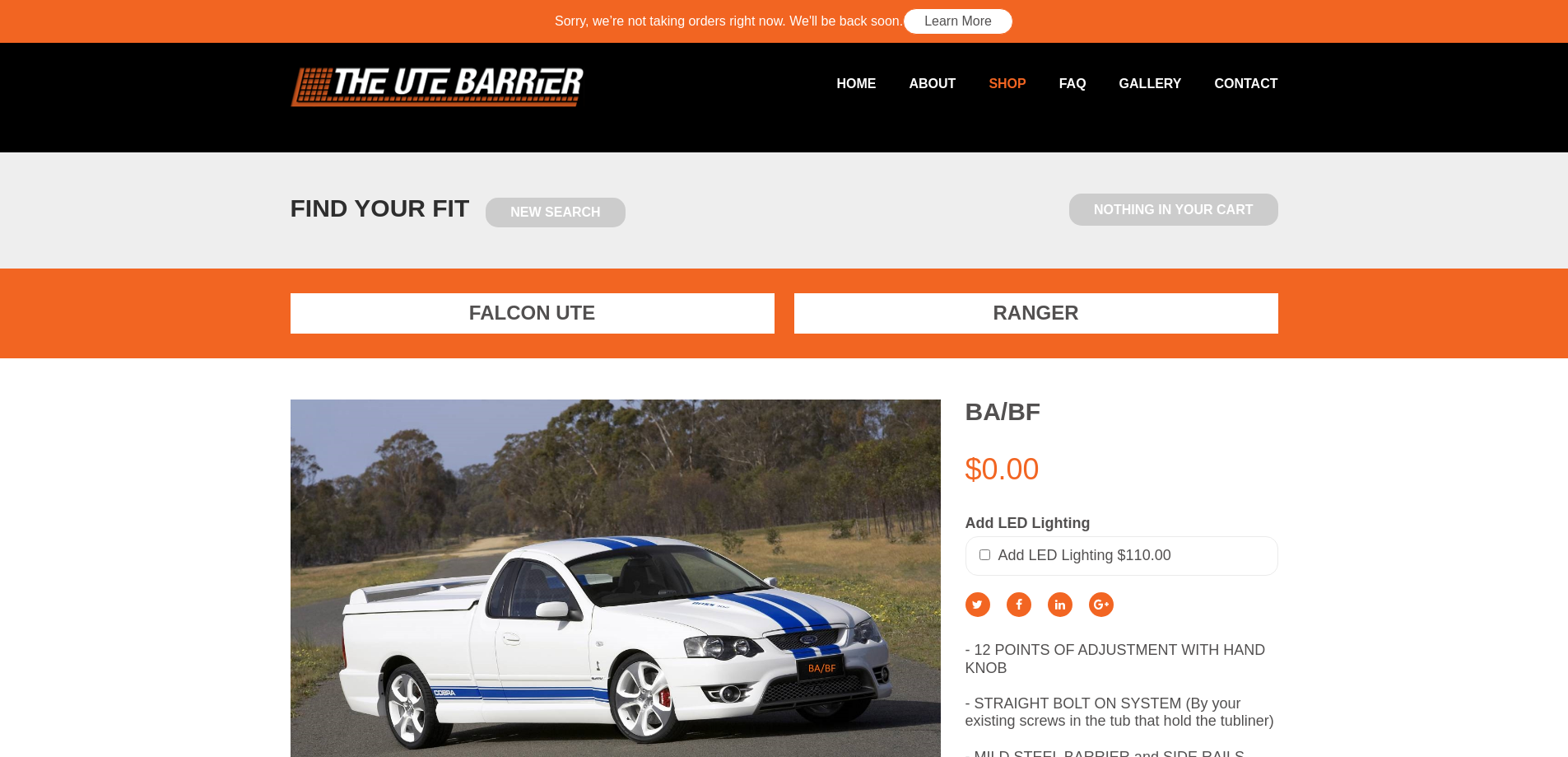
click at [1013, 80] on link "Shop" at bounding box center [990, 83] width 70 height 32
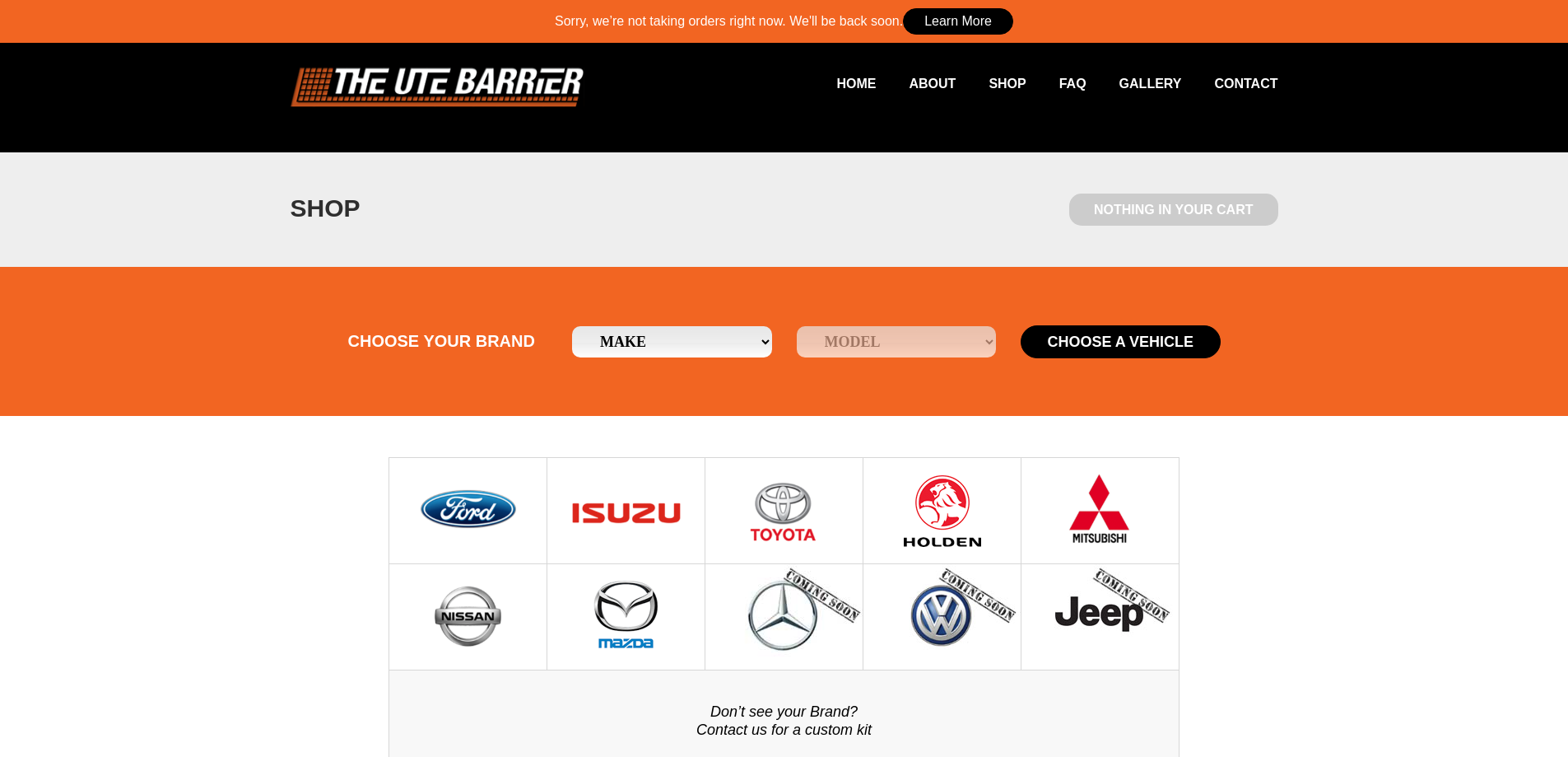
click at [960, 25] on link "Learn More" at bounding box center [958, 21] width 111 height 26
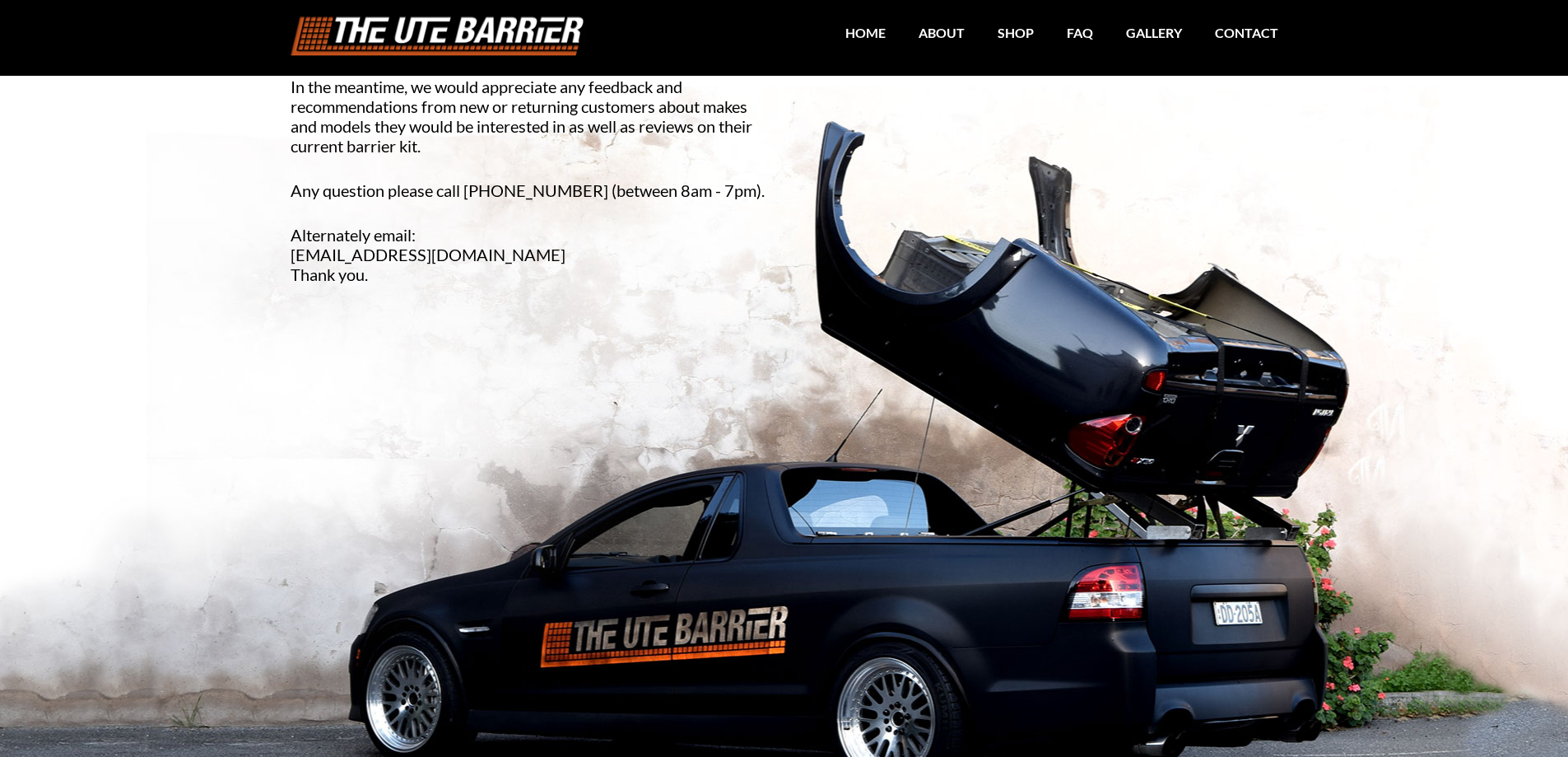
scroll to position [412, 0]
